Goal: Check status: Check status

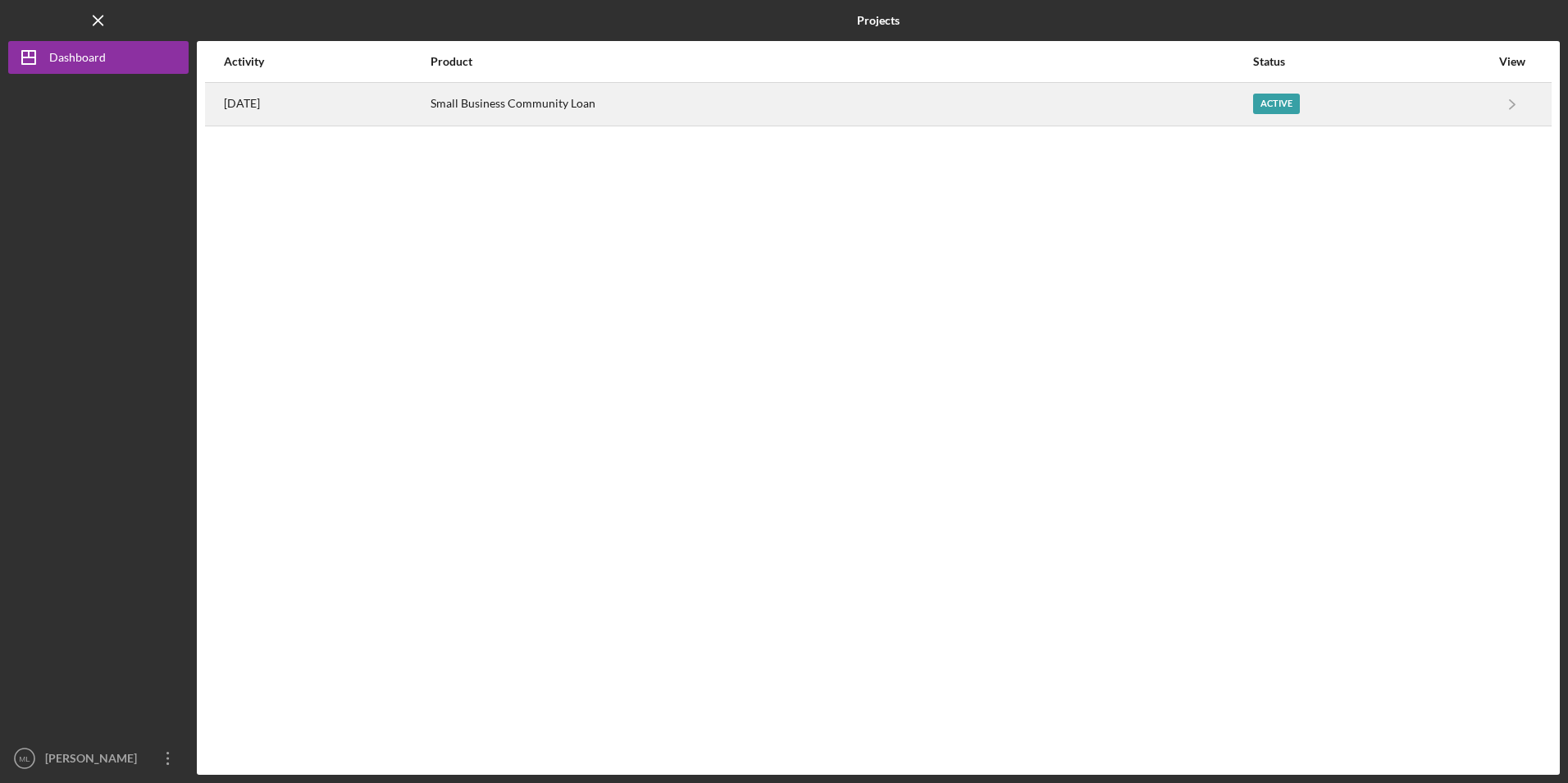
click at [552, 110] on div "Small Business Community Loan" at bounding box center [840, 104] width 821 height 41
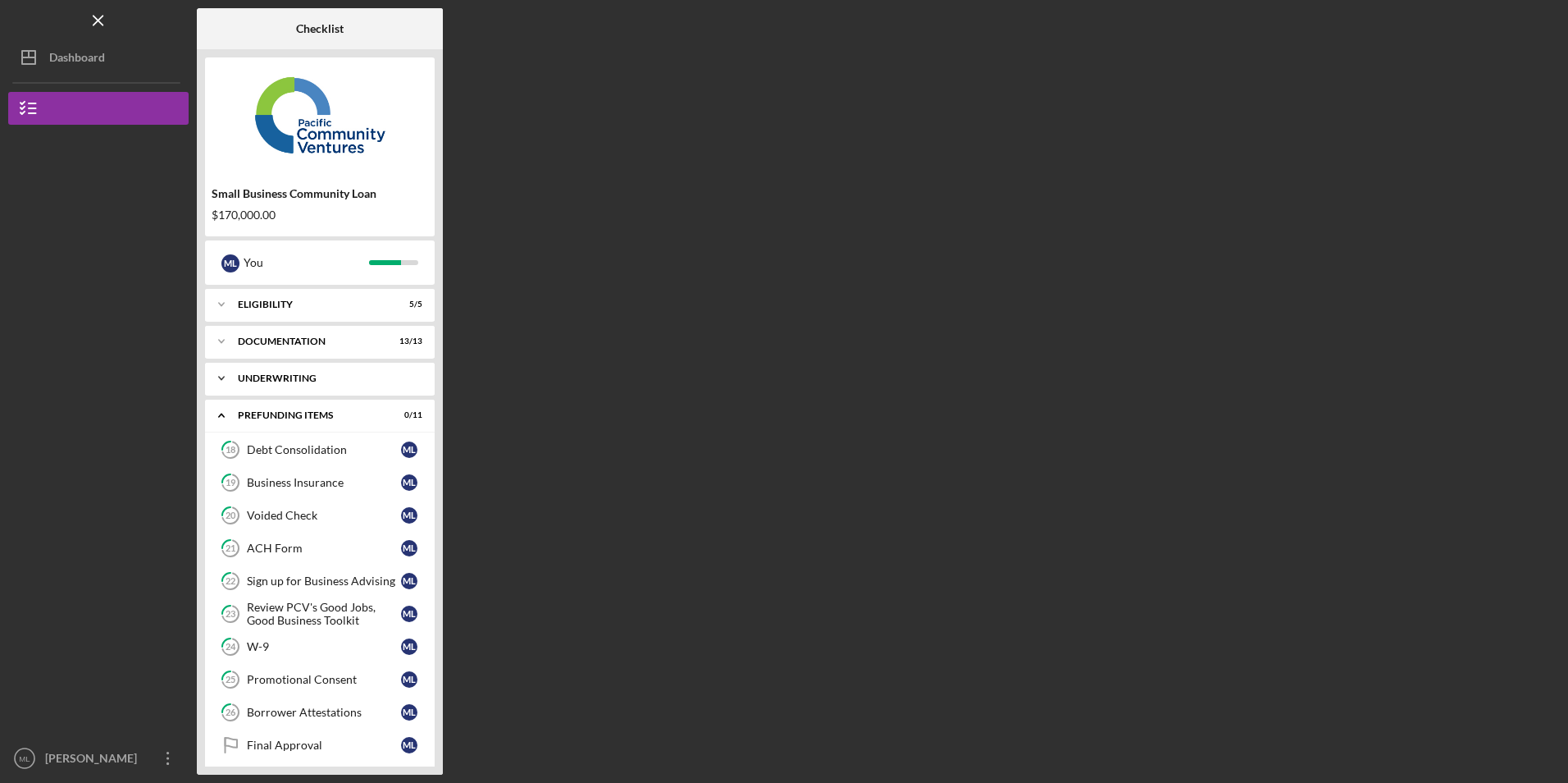
click at [285, 380] on div "Underwriting" at bounding box center [326, 378] width 177 height 10
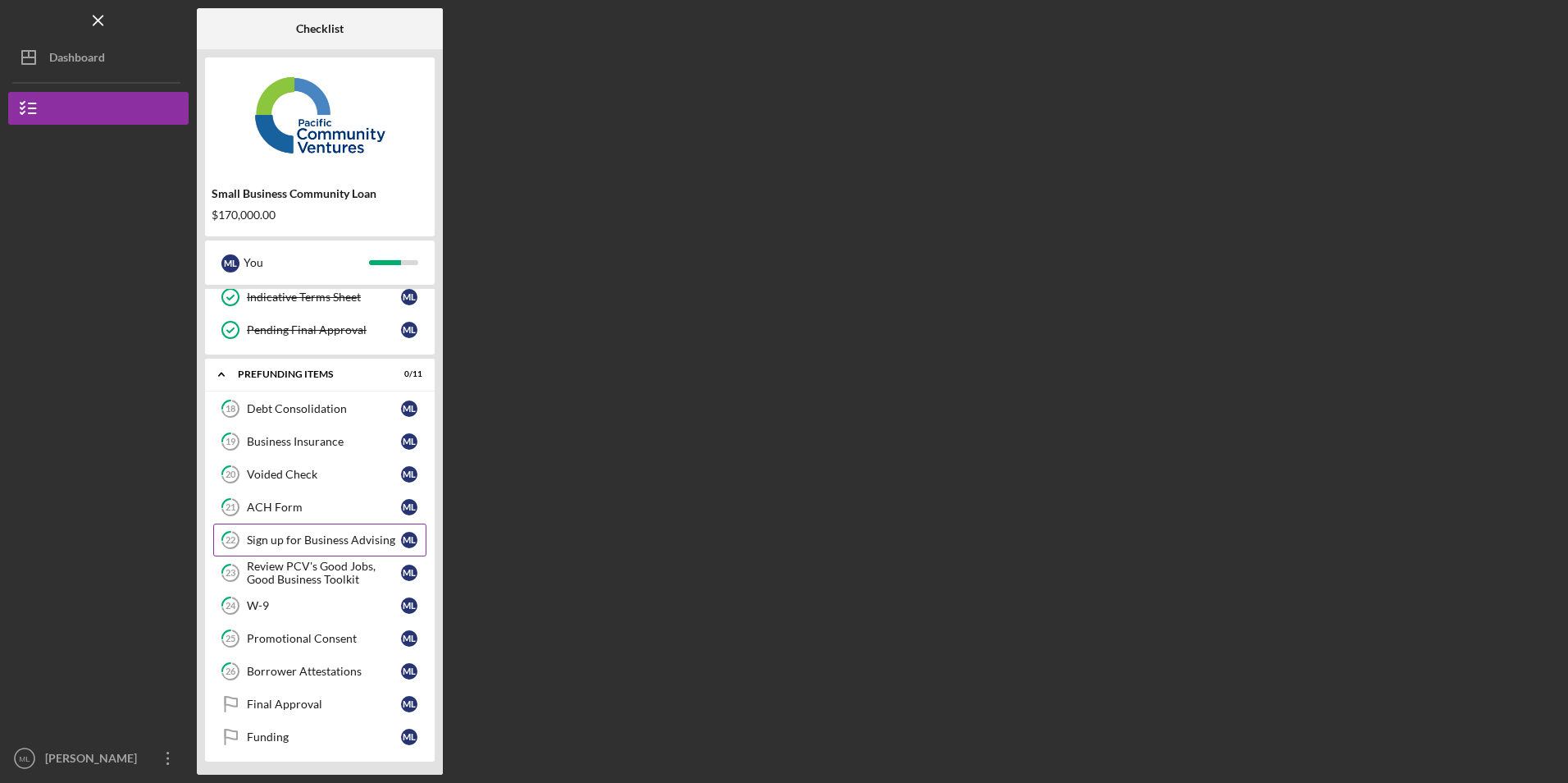
scroll to position [119, 0]
